Goal: Understand process/instructions: Learn how to perform a task or action

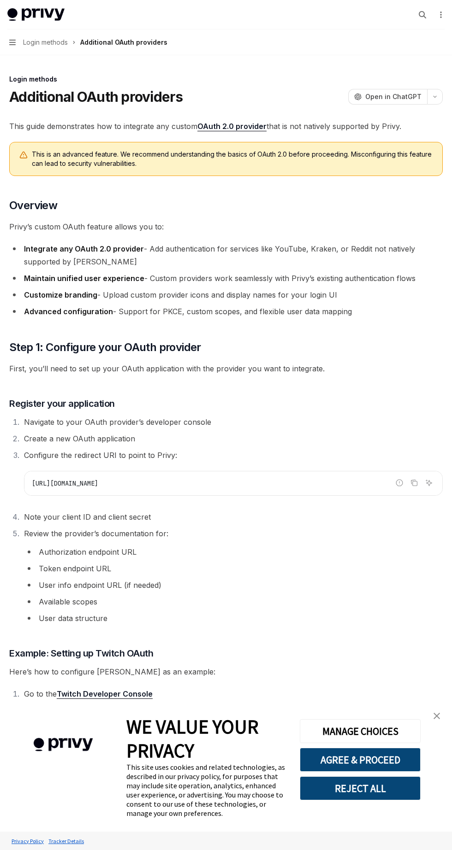
type textarea "*"
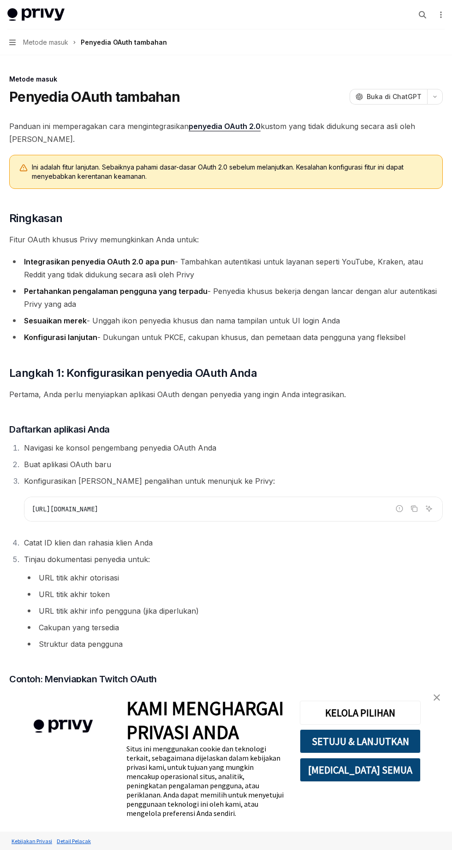
click at [395, 740] on font "SETUJU & LANJUTKAN" at bounding box center [359, 741] width 97 height 13
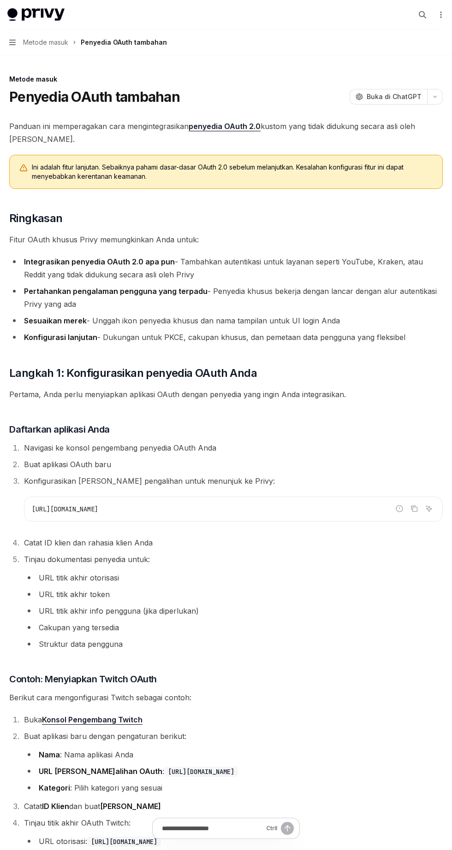
click at [390, 748] on li "Nama : Nama aplikasi Anda" at bounding box center [233, 754] width 418 height 13
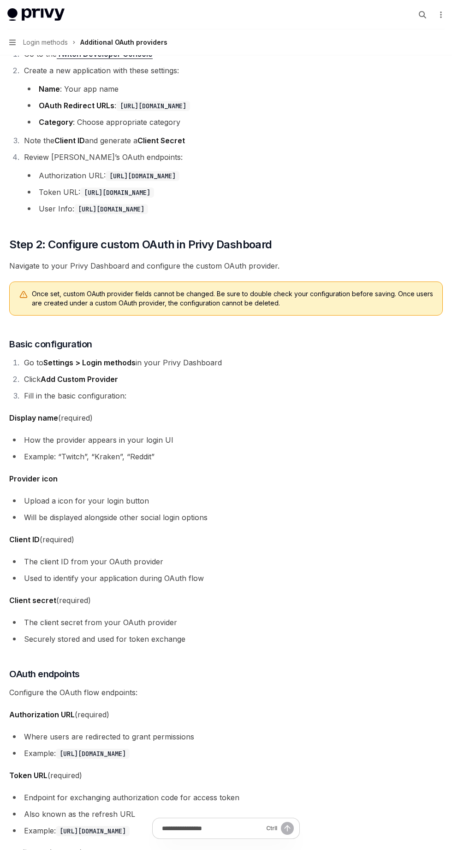
scroll to position [641, 0]
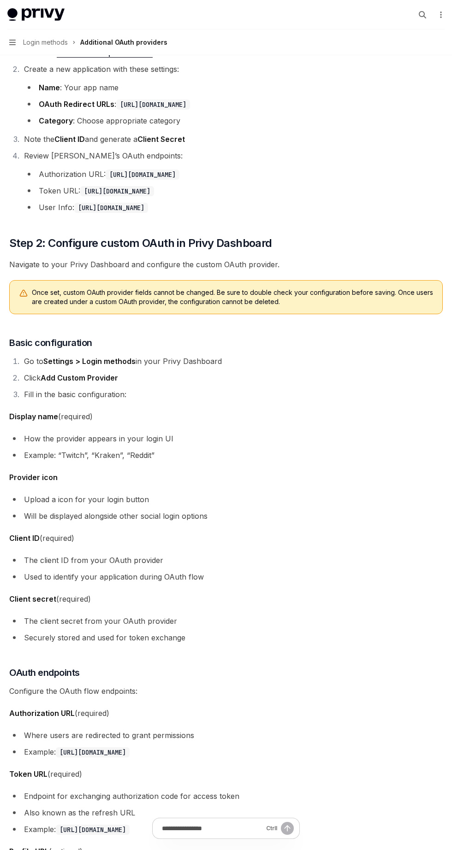
type textarea "*"
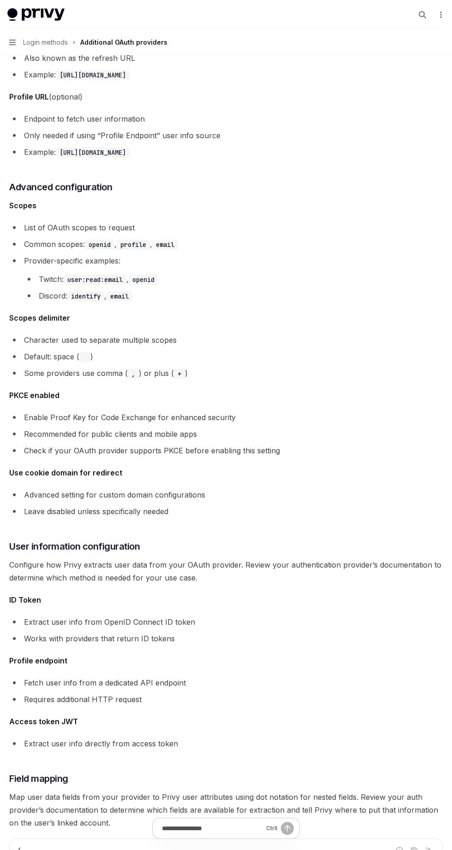
scroll to position [1397, 0]
